Goal: Task Accomplishment & Management: Complete application form

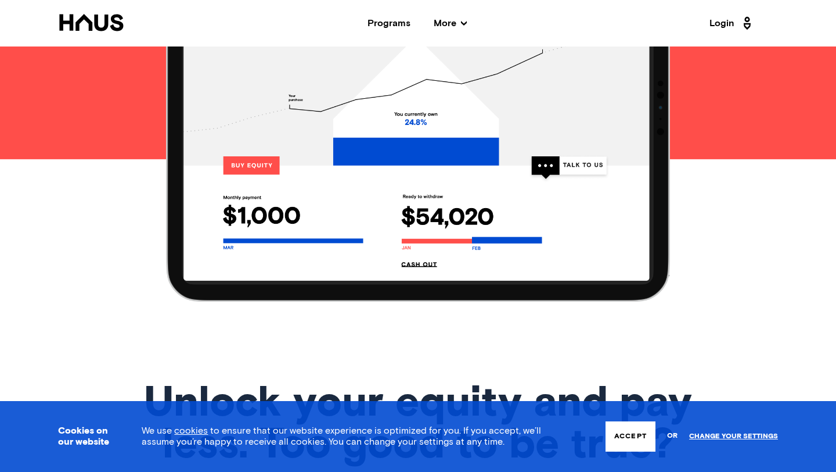
scroll to position [1296, 0]
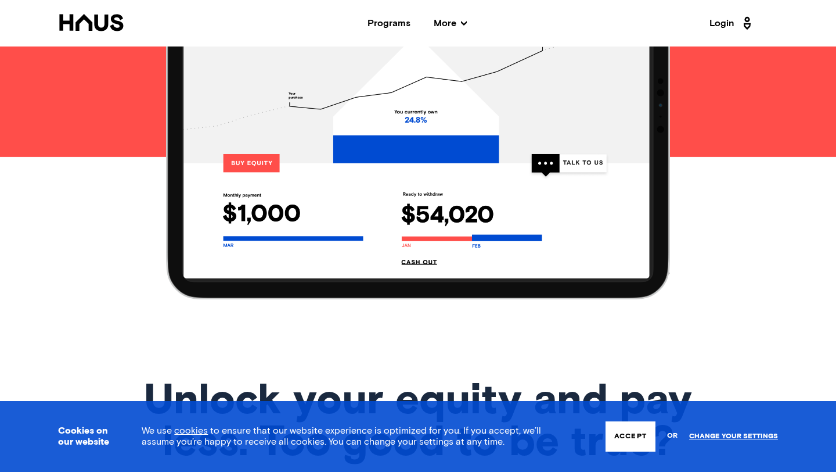
click at [652, 437] on button "Accept" at bounding box center [631, 436] width 50 height 30
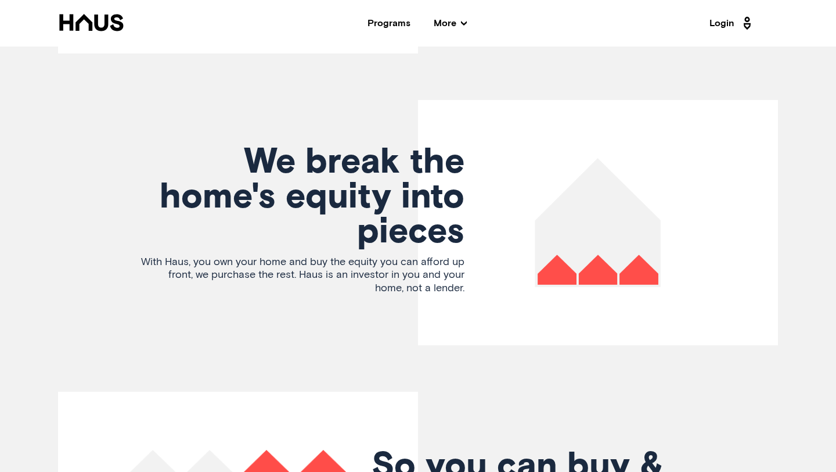
scroll to position [2431, 0]
click at [455, 25] on span "More" at bounding box center [450, 23] width 33 height 9
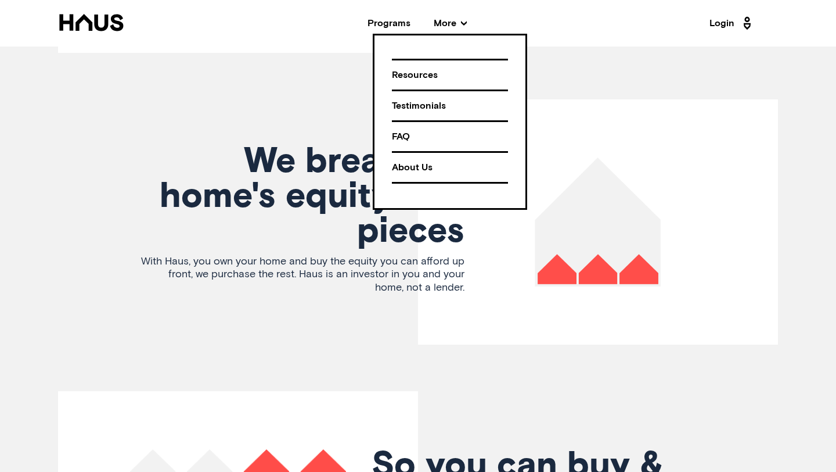
click at [207, 313] on article "We break the home's equity into pieces With Haus, you own your home and buy the…" at bounding box center [418, 221] width 720 height 245
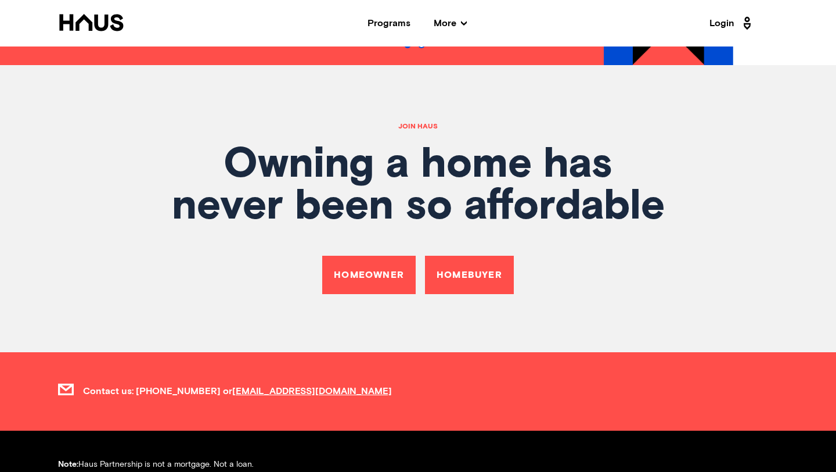
scroll to position [3997, 0]
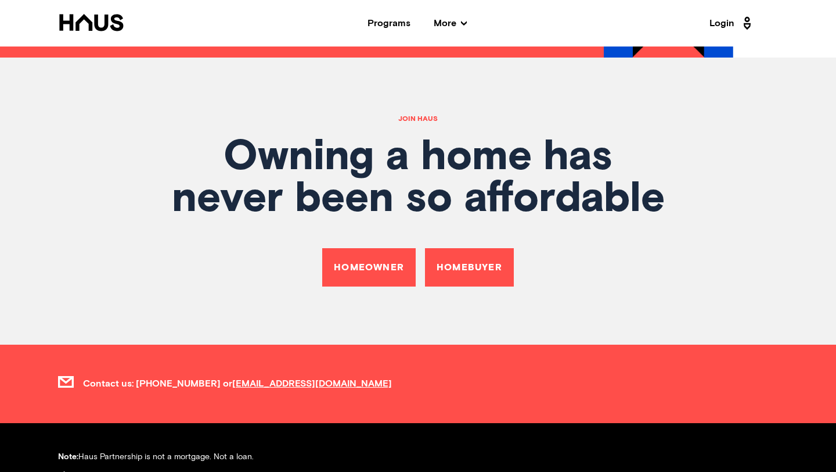
click at [474, 248] on link "Homebuyer" at bounding box center [469, 267] width 89 height 38
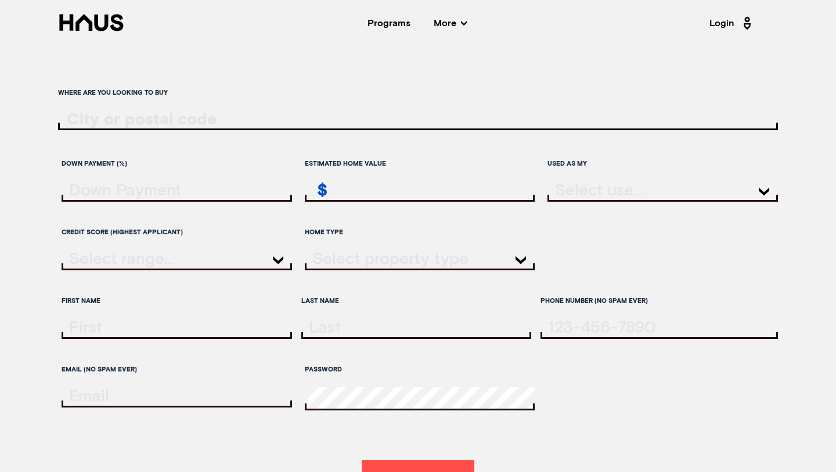
scroll to position [3997, 0]
